Goal: Task Accomplishment & Management: Use online tool/utility

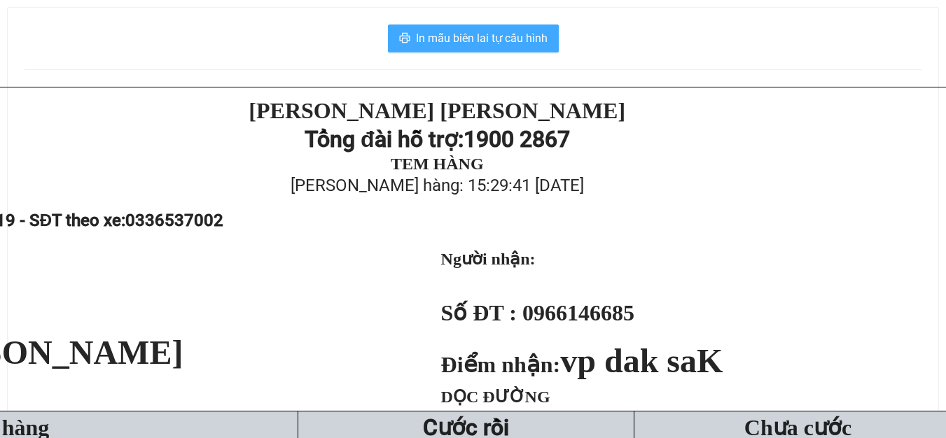
click at [428, 29] on button "In mẫu biên lai tự cấu hình" at bounding box center [473, 39] width 171 height 28
click at [433, 36] on span "In mẫu biên lai tự cấu hình" at bounding box center [482, 38] width 132 height 18
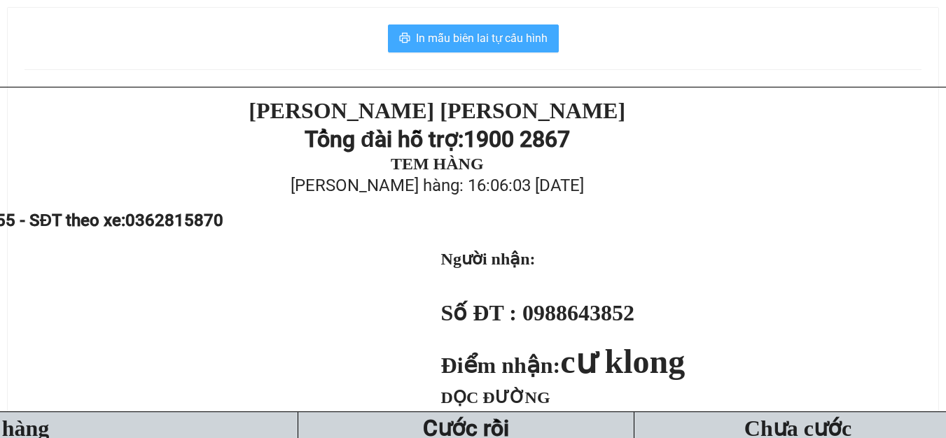
click at [461, 35] on span "In mẫu biên lai tự cấu hình" at bounding box center [482, 38] width 132 height 18
